Goal: Navigation & Orientation: Find specific page/section

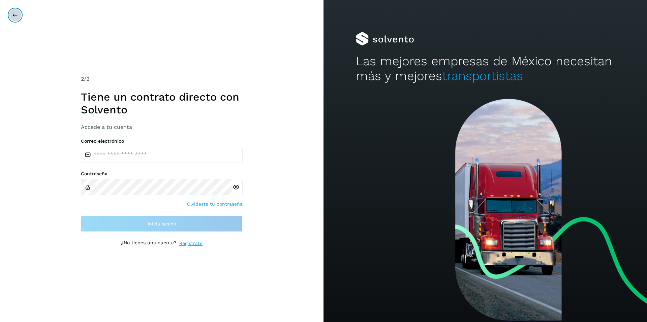
click at [9, 17] on button at bounding box center [15, 15] width 13 height 13
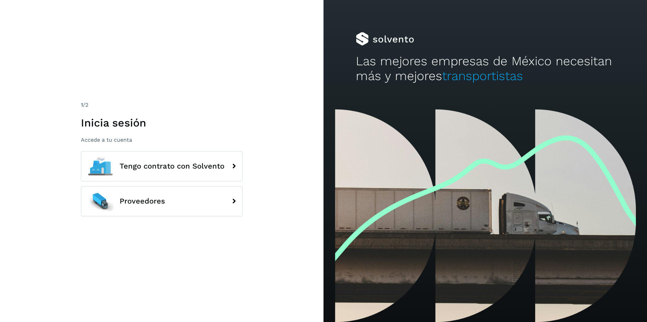
click at [9, 17] on div "1 /2 Inicia sesión Accede a tu cuenta Tengo contrato con Solvento Proveedores" at bounding box center [161, 161] width 323 height 322
